Goal: Task Accomplishment & Management: Use online tool/utility

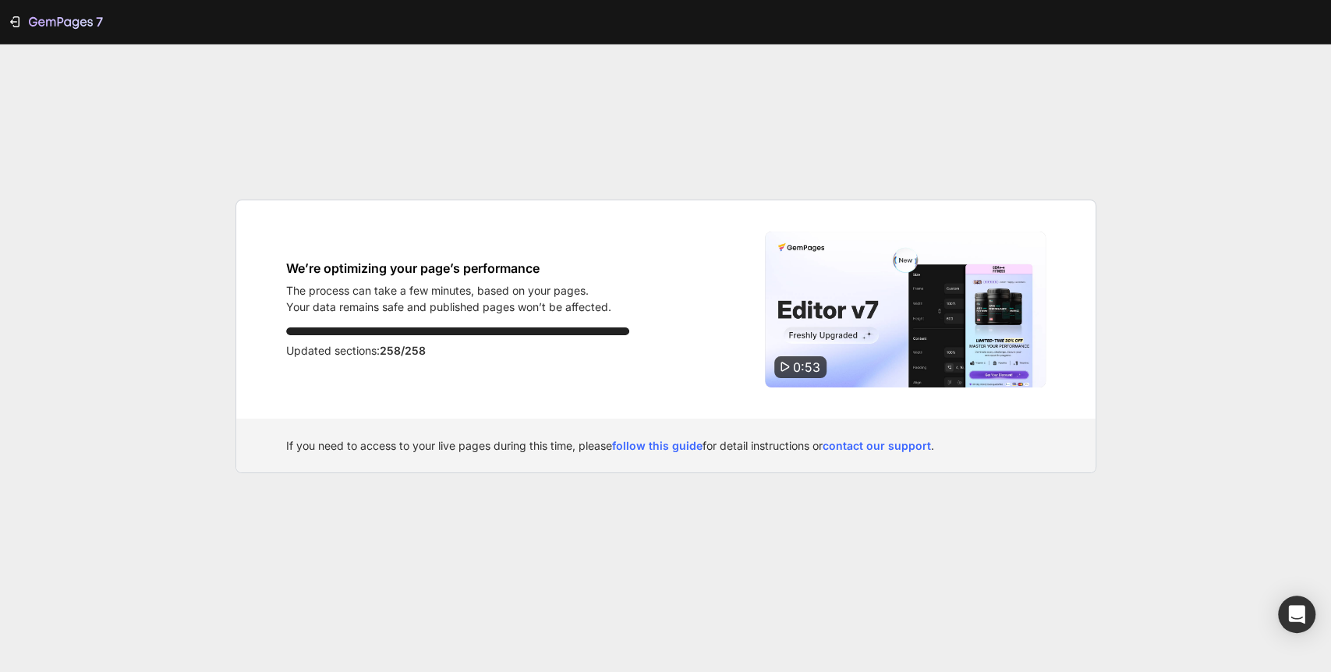
click at [811, 351] on img at bounding box center [905, 310] width 281 height 156
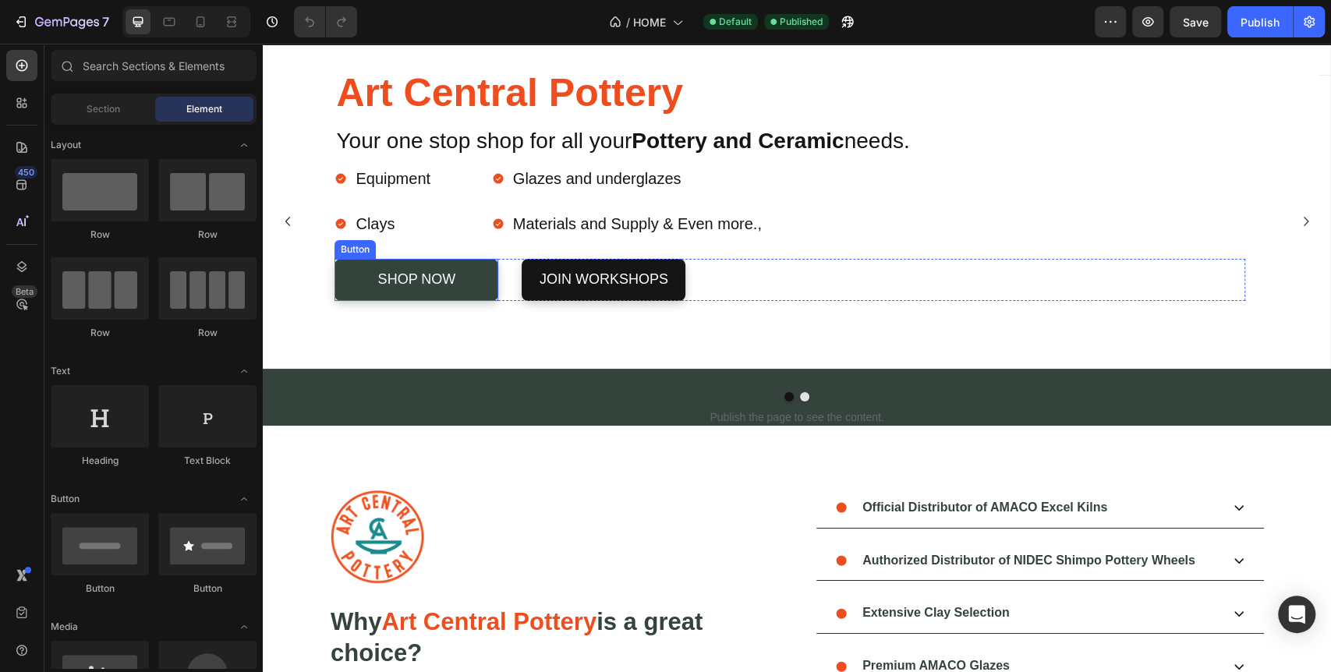
click at [479, 292] on link "Shop Now" at bounding box center [416, 280] width 164 height 42
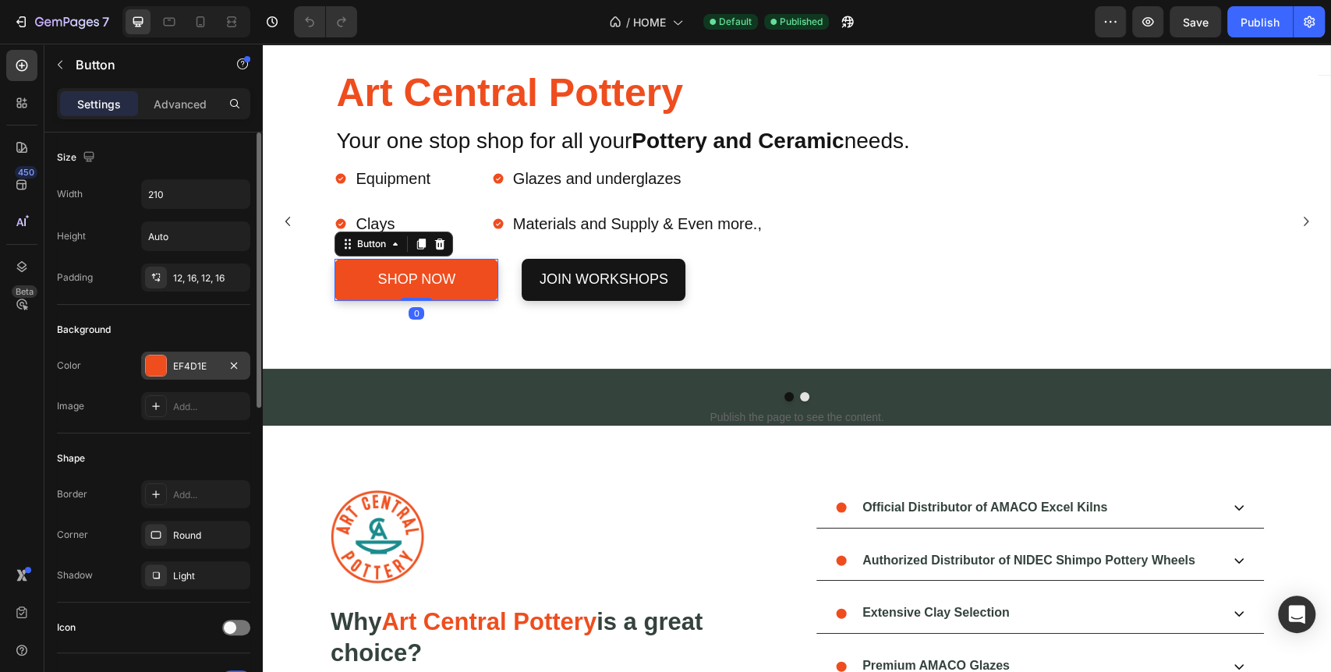
click at [152, 364] on div at bounding box center [156, 366] width 20 height 20
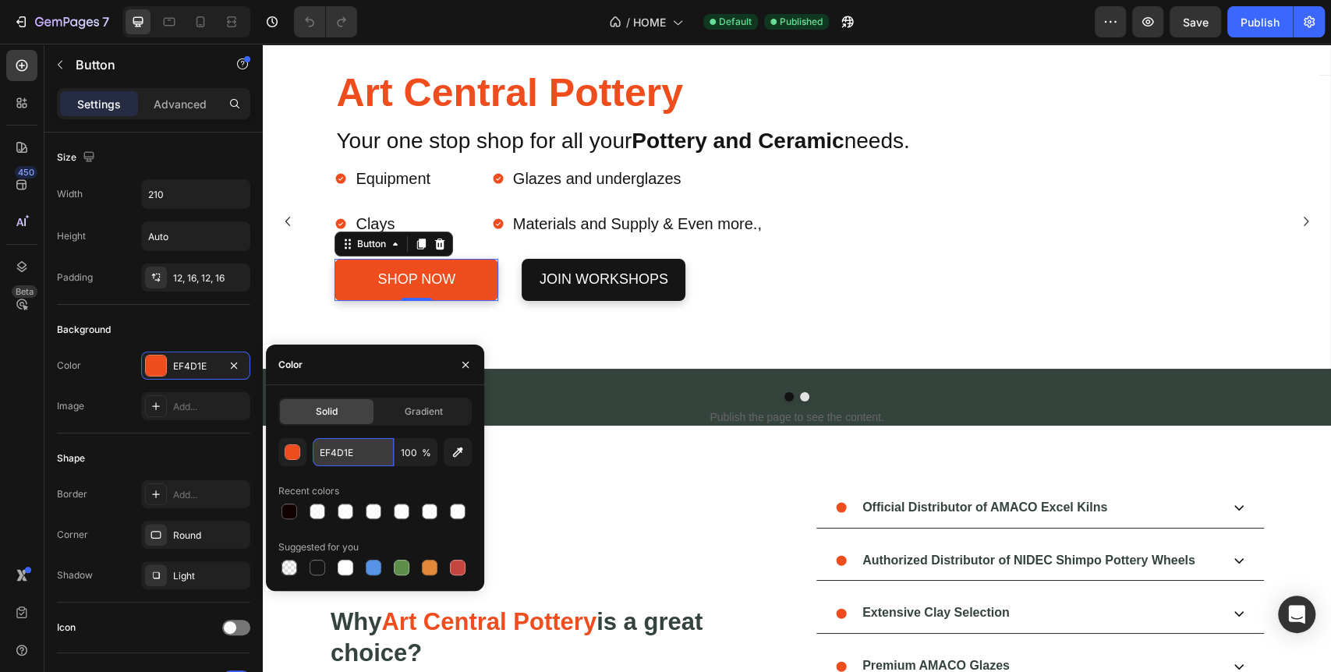
click at [356, 444] on input "EF4D1E" at bounding box center [353, 452] width 81 height 28
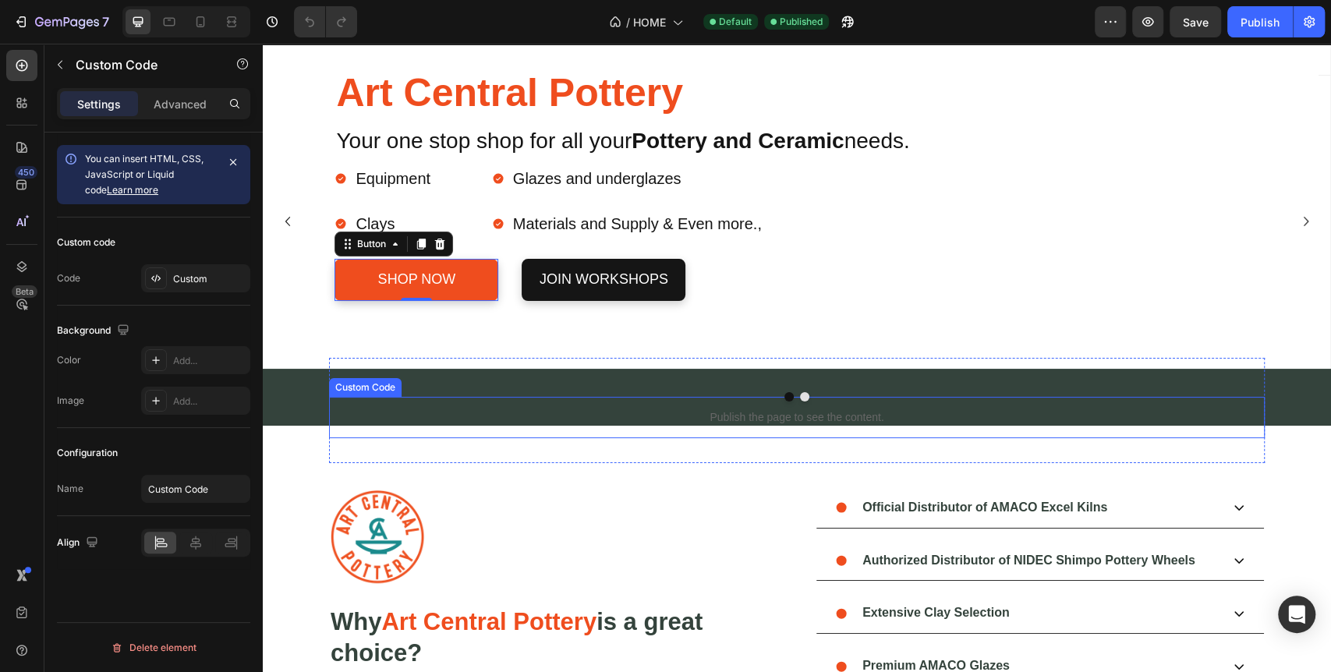
click at [671, 412] on p "Publish the page to see the content." at bounding box center [797, 417] width 936 height 16
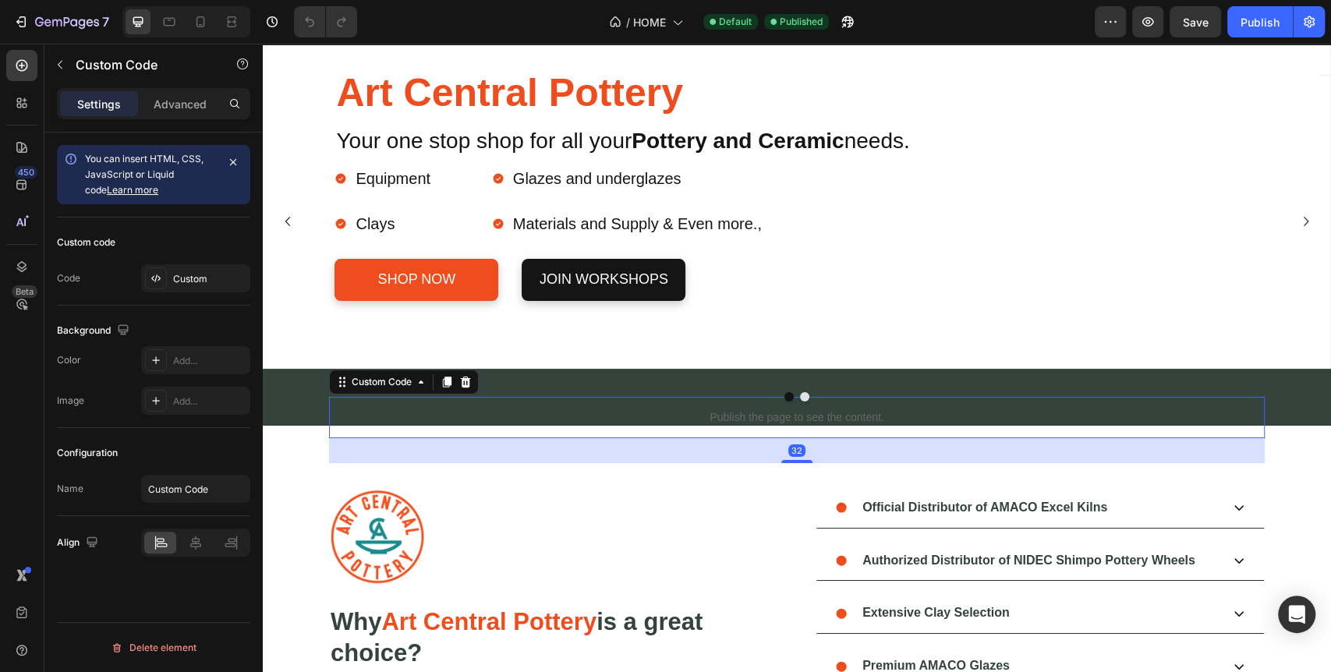
click at [592, 488] on div at bounding box center [553, 536] width 449 height 97
